Goal: Information Seeking & Learning: Find contact information

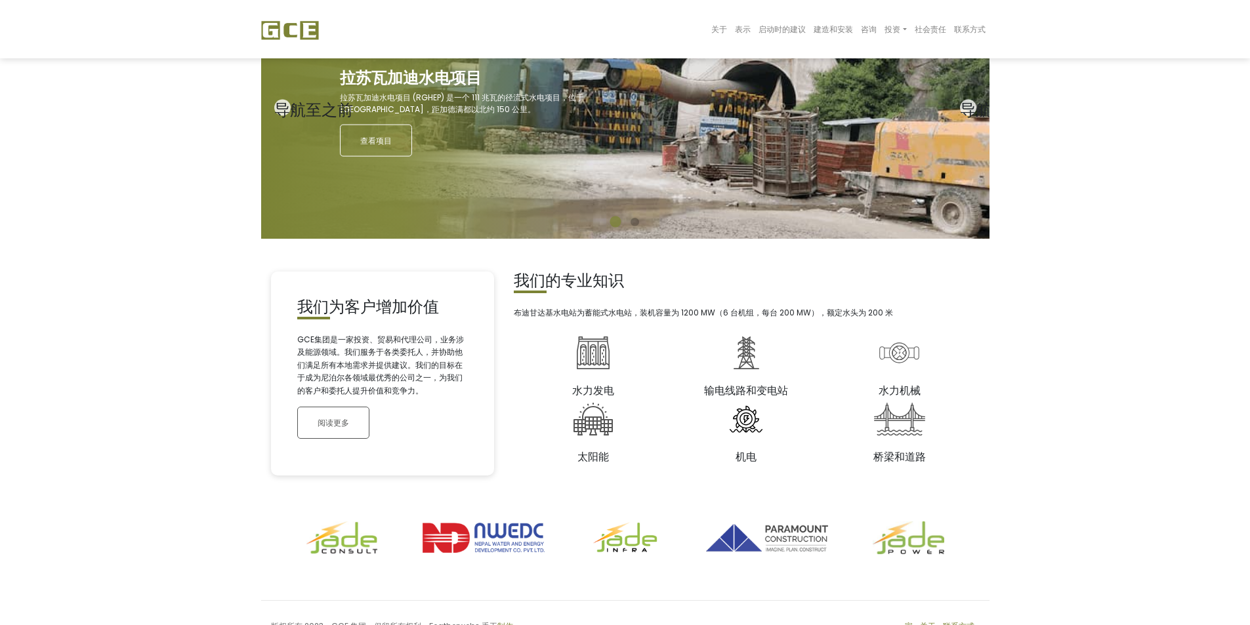
scroll to position [131, 0]
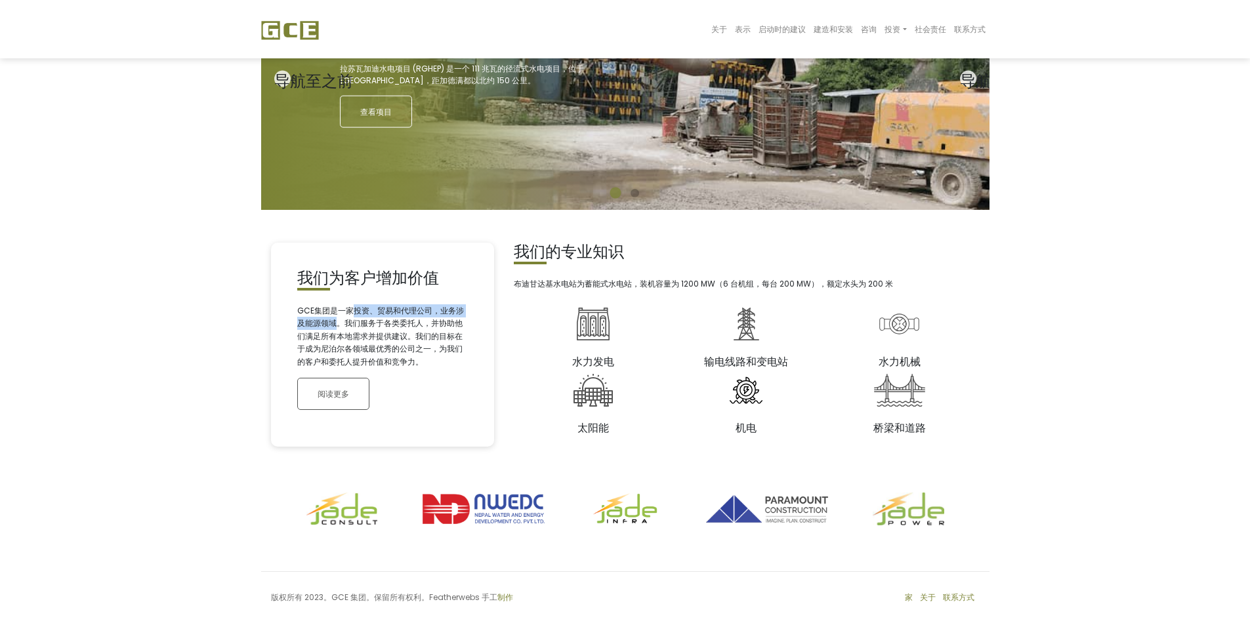
drag, startPoint x: 351, startPoint y: 310, endPoint x: 333, endPoint y: 323, distance: 22.1
click at [333, 323] on font "GCE集团是一家投资、贸易和代理公司，业务涉及能源领域。我们服务于各类委托人，并协助他们满足所有本地需求并提供建议。我们的目标在于成为尼泊尔各领域最优秀的公司…" at bounding box center [380, 336] width 167 height 62
copy font "投资、贸易和代理公司，业务涉及能源领域"
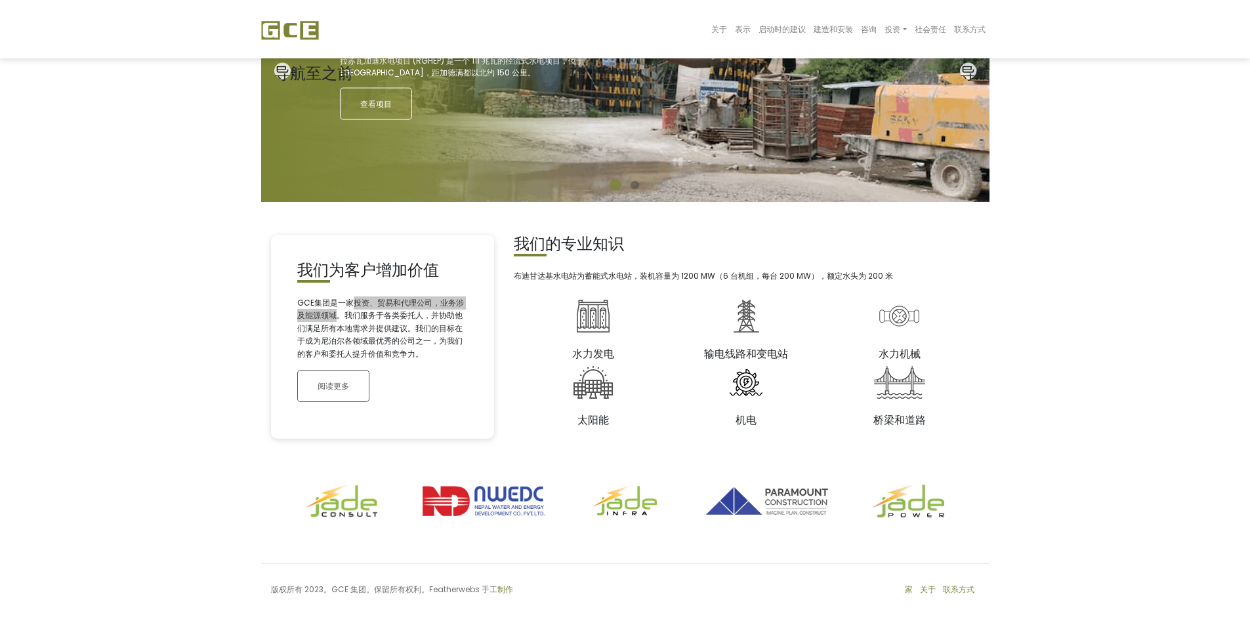
scroll to position [144, 0]
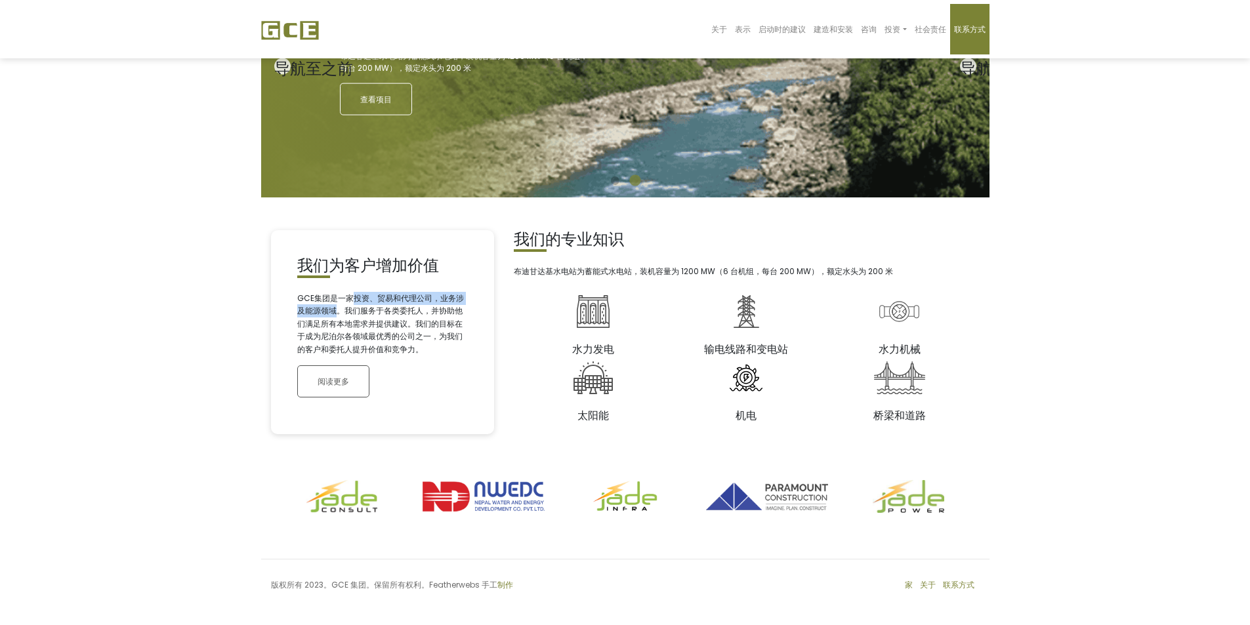
click at [975, 26] on font "联系方式" at bounding box center [970, 29] width 32 height 11
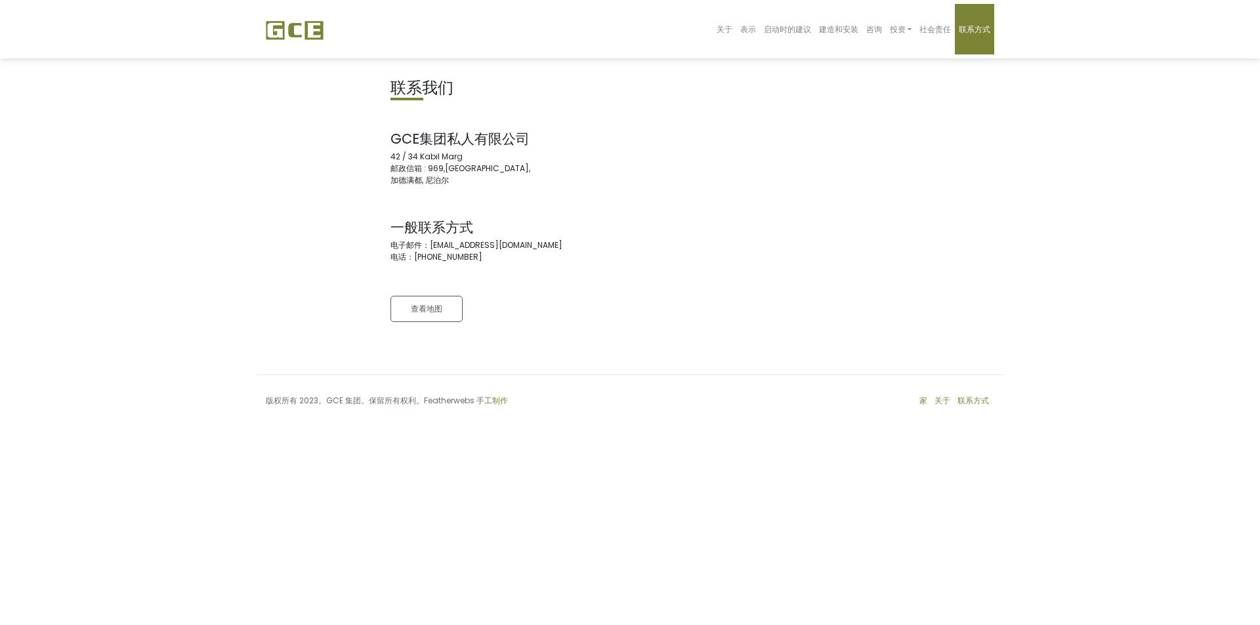
drag, startPoint x: 388, startPoint y: 244, endPoint x: 521, endPoint y: 261, distance: 134.2
click at [521, 261] on div "联系我们 GCE集团私人有限公司 42 / 34 Kabil Marg 邮政信箱 : 969,Thapathali, 加德满都, 尼泊尔 一般联系方式 电子邮…" at bounding box center [505, 210] width 249 height 263
copy address "电子邮件：[EMAIL_ADDRESS][DOMAIN_NAME] 电话：[PHONE_NUMBER]"
click at [675, 194] on div "联系我们 GCE集团私人有限公司 42 / 34 Kabil Marg 邮政信箱 : 969,Thapathali, 加德满都, 尼泊尔 一般联系方式 电子邮…" at bounding box center [630, 210] width 748 height 263
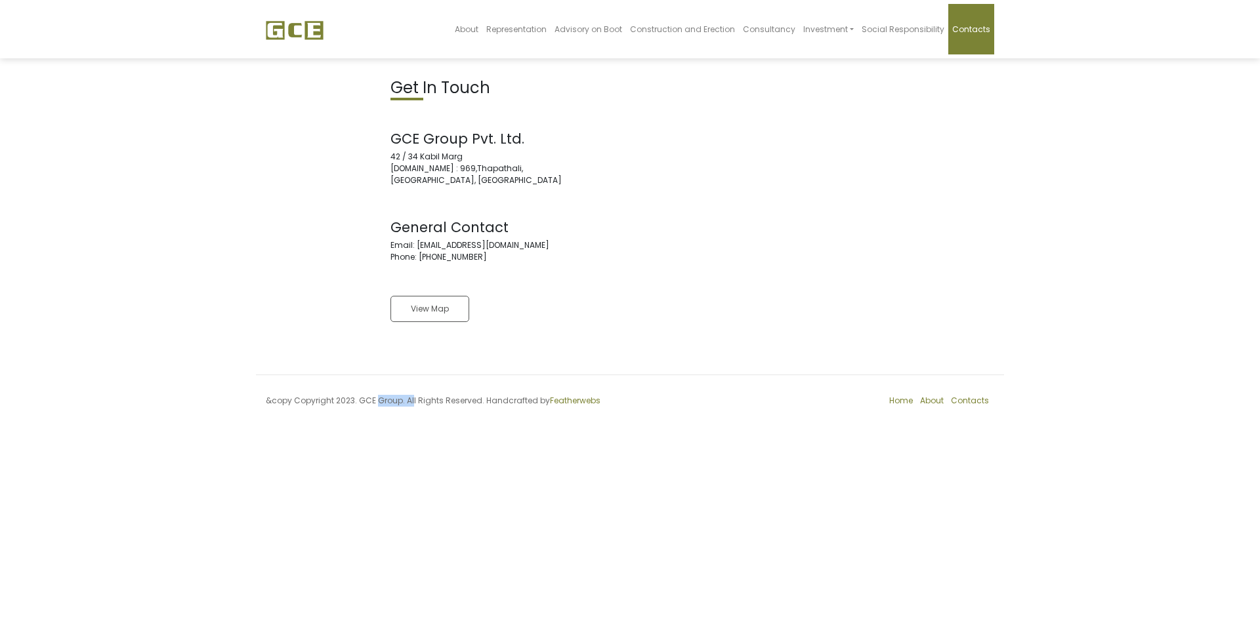
drag, startPoint x: 358, startPoint y: 400, endPoint x: 400, endPoint y: 400, distance: 42.0
click at [400, 400] on div "&copy Copyright 2023. GCE Group. All Rights Reserved. Handcrafted by Featherwebs" at bounding box center [443, 405] width 374 height 20
copy div "GCE Group"
